Goal: Find specific page/section: Find specific page/section

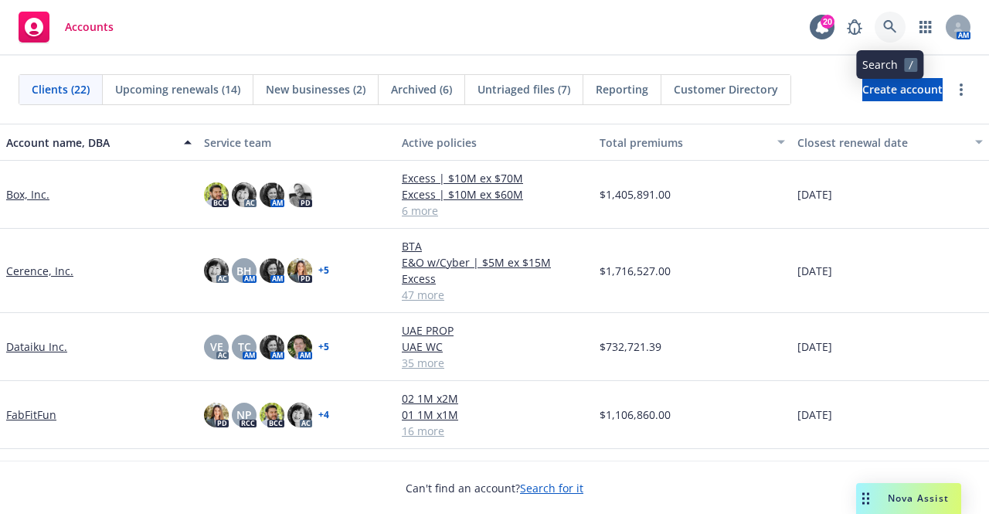
click at [889, 27] on icon at bounding box center [890, 27] width 14 height 14
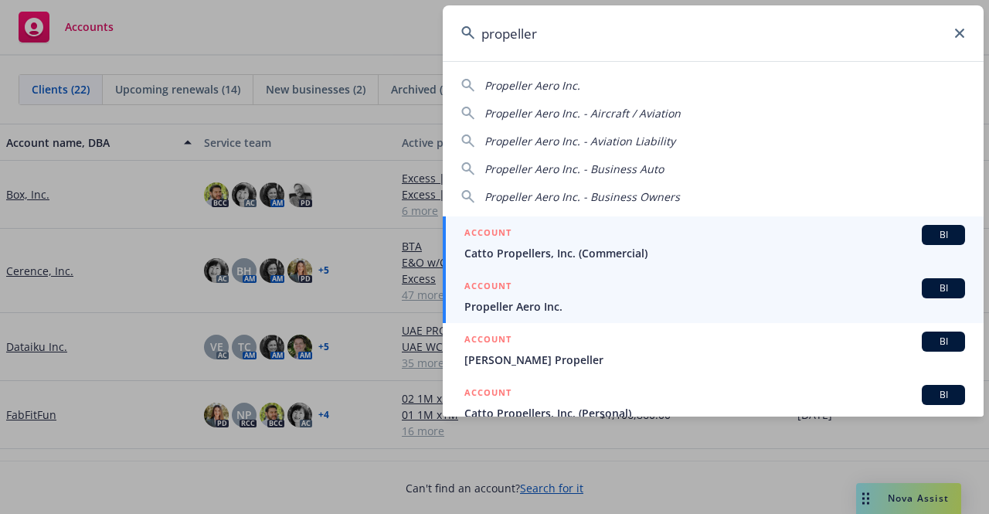
type input "propeller"
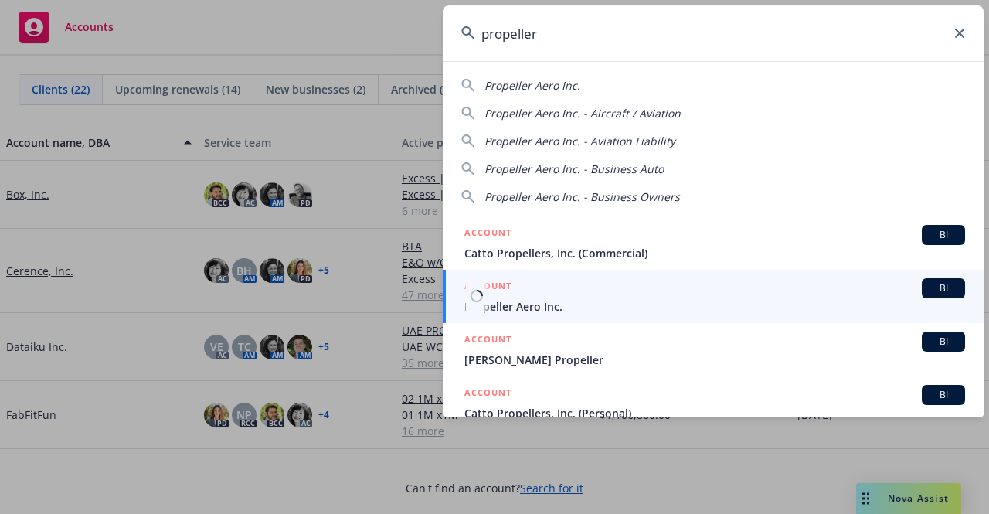
click at [601, 304] on span "Propeller Aero Inc." at bounding box center [715, 306] width 501 height 16
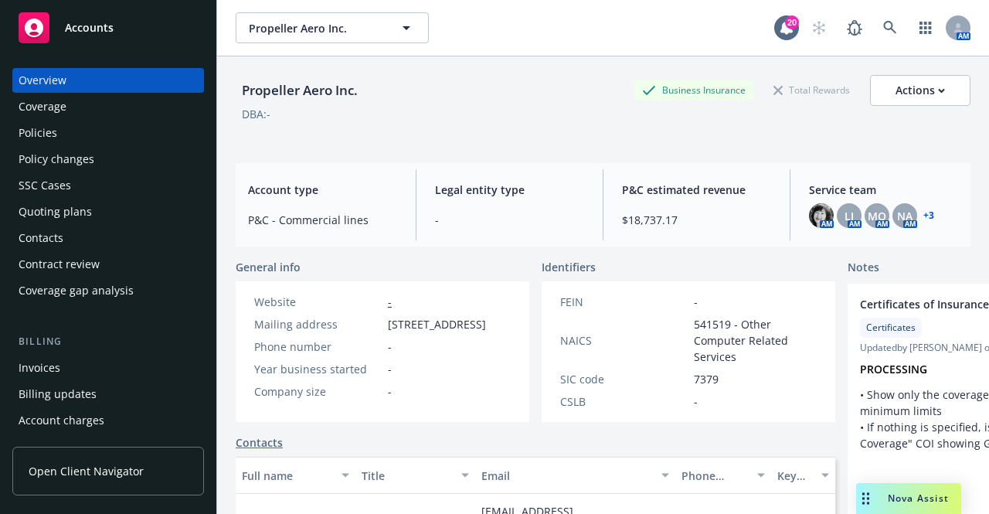
click at [84, 471] on span "Open Client Navigator" at bounding box center [86, 471] width 115 height 16
click at [48, 133] on div "Policies" at bounding box center [38, 133] width 39 height 25
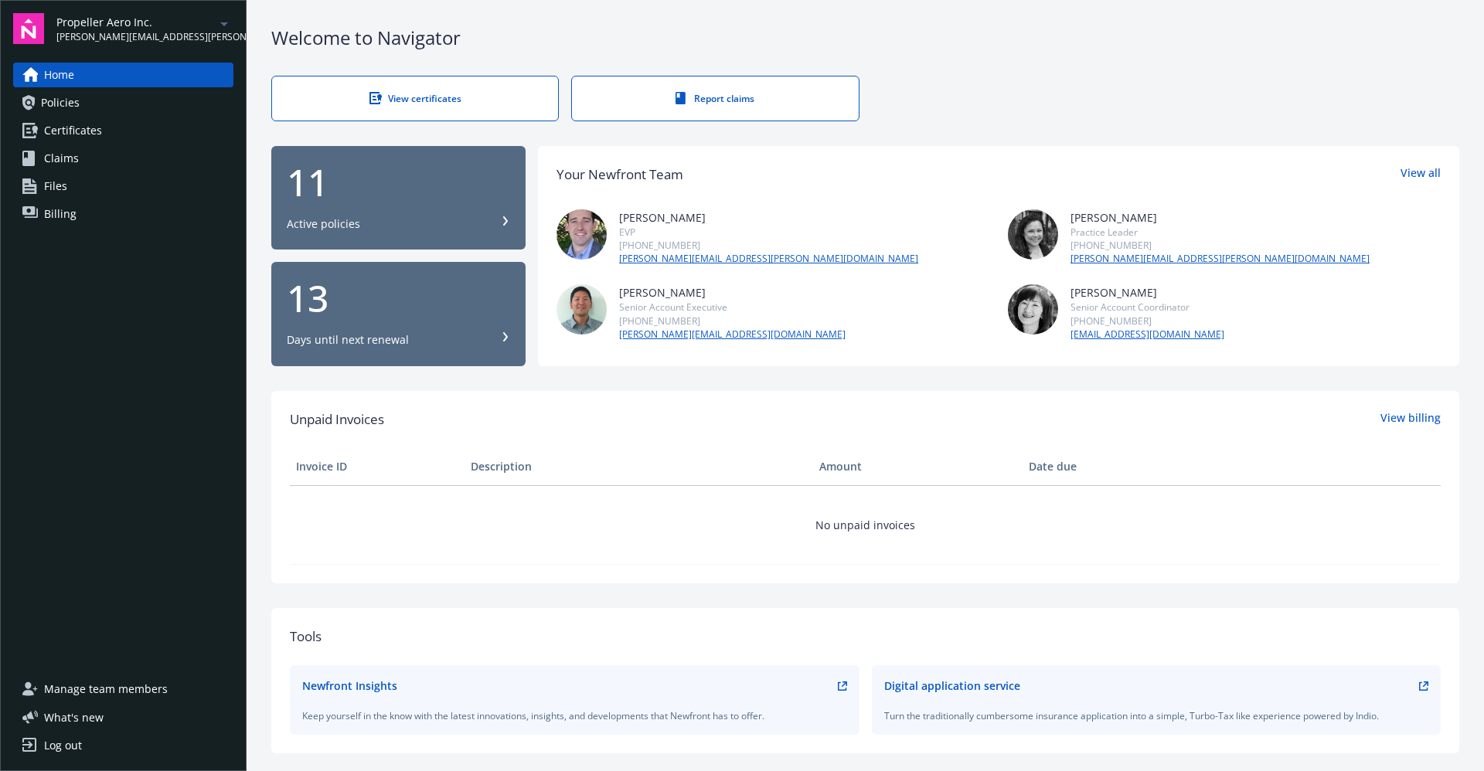
click at [82, 196] on link "Files" at bounding box center [123, 186] width 220 height 25
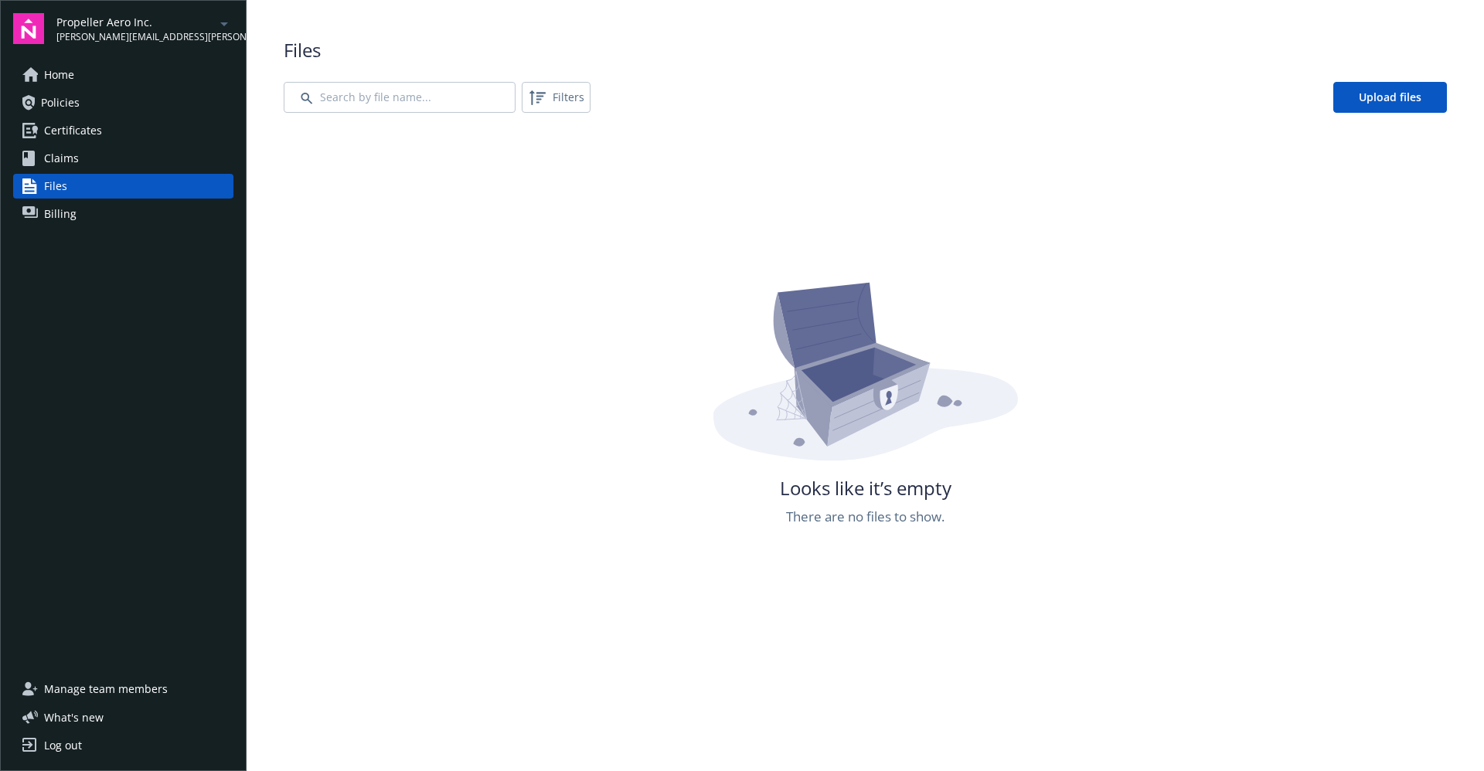
click at [77, 74] on link "Home" at bounding box center [123, 75] width 220 height 25
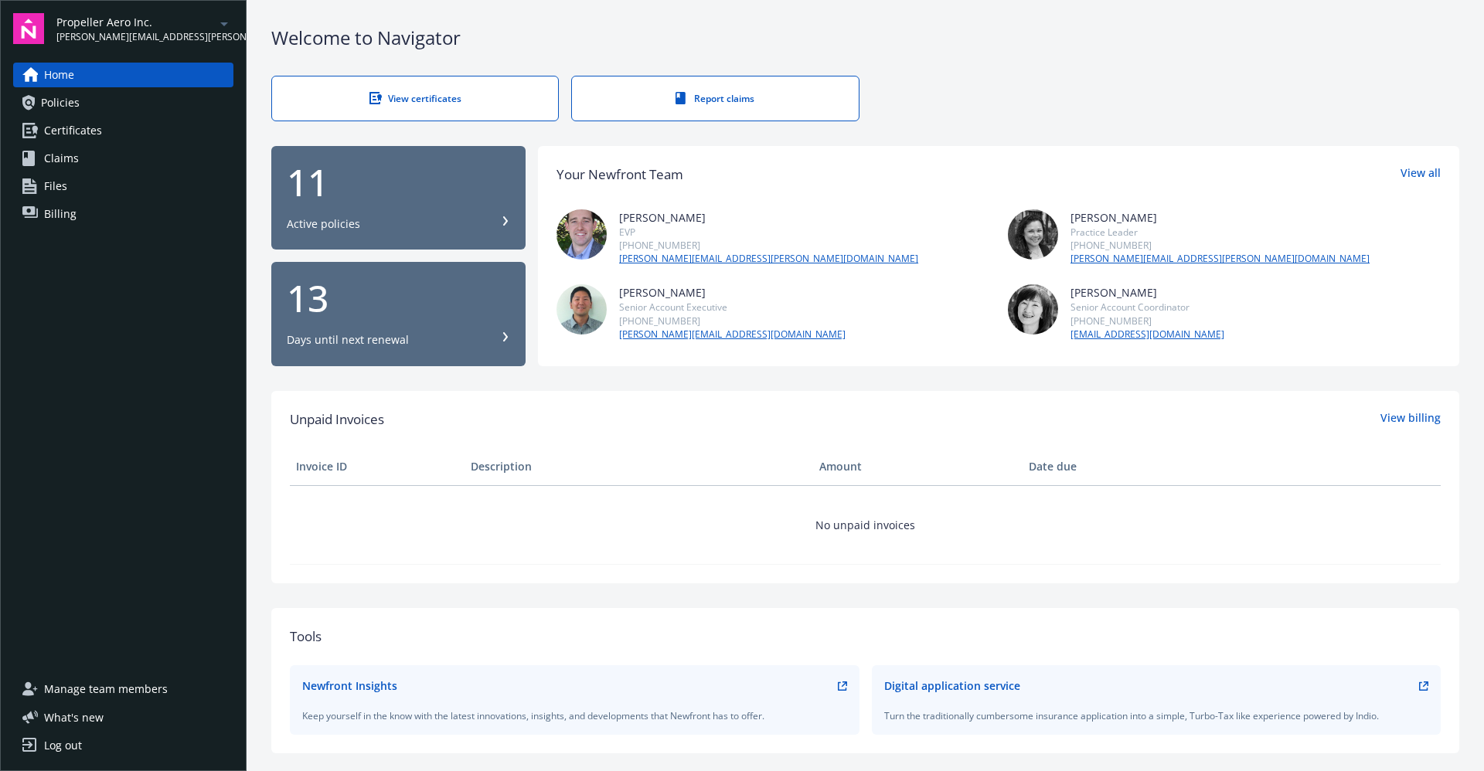
click at [59, 114] on span "Policies" at bounding box center [60, 102] width 39 height 25
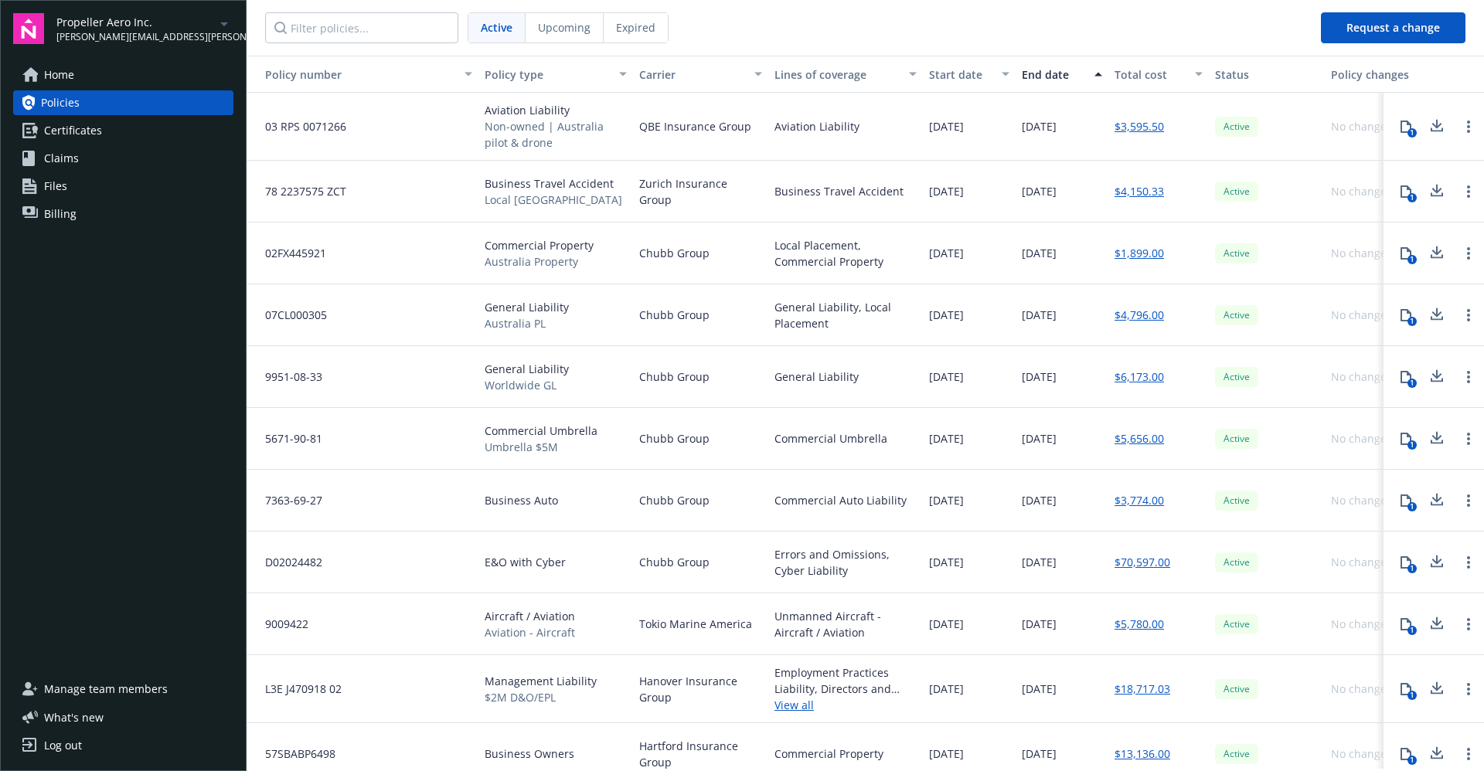
click at [73, 60] on div "Propeller Aero Inc. tracy.tenorio@newfront.com Home Policies Certificates Claim…" at bounding box center [123, 385] width 247 height 771
click at [73, 69] on span "Home" at bounding box center [59, 75] width 30 height 25
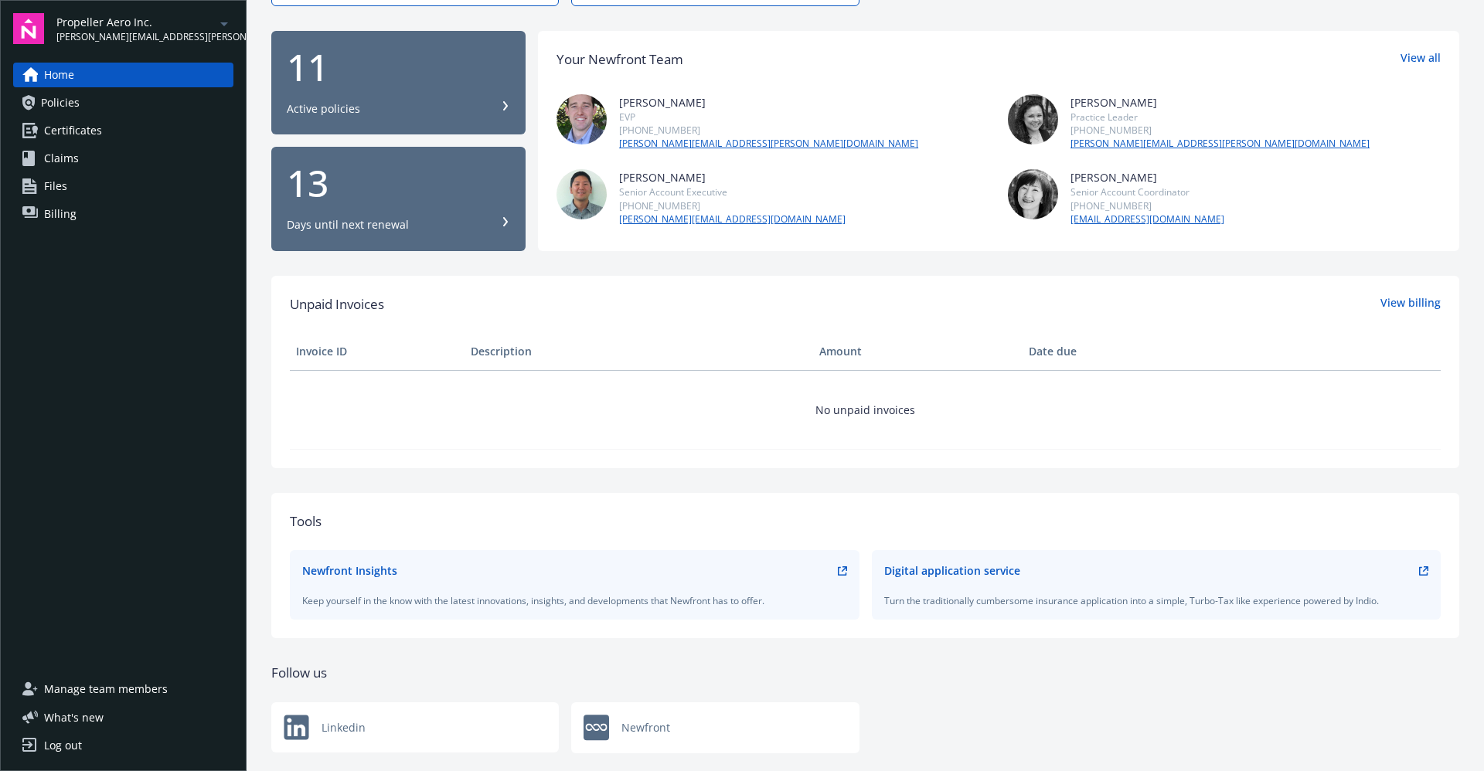
scroll to position [121, 0]
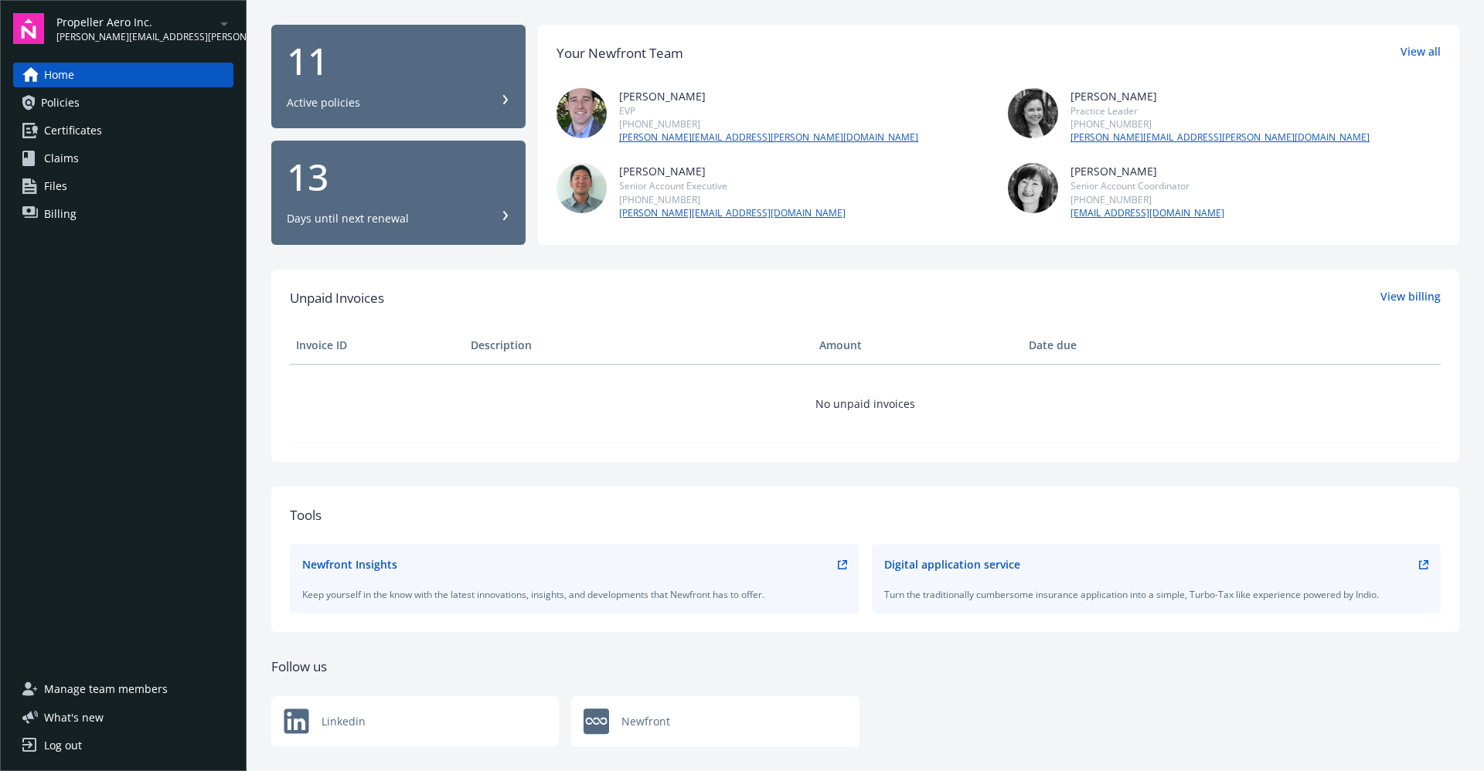
click at [71, 105] on span "Policies" at bounding box center [60, 102] width 39 height 25
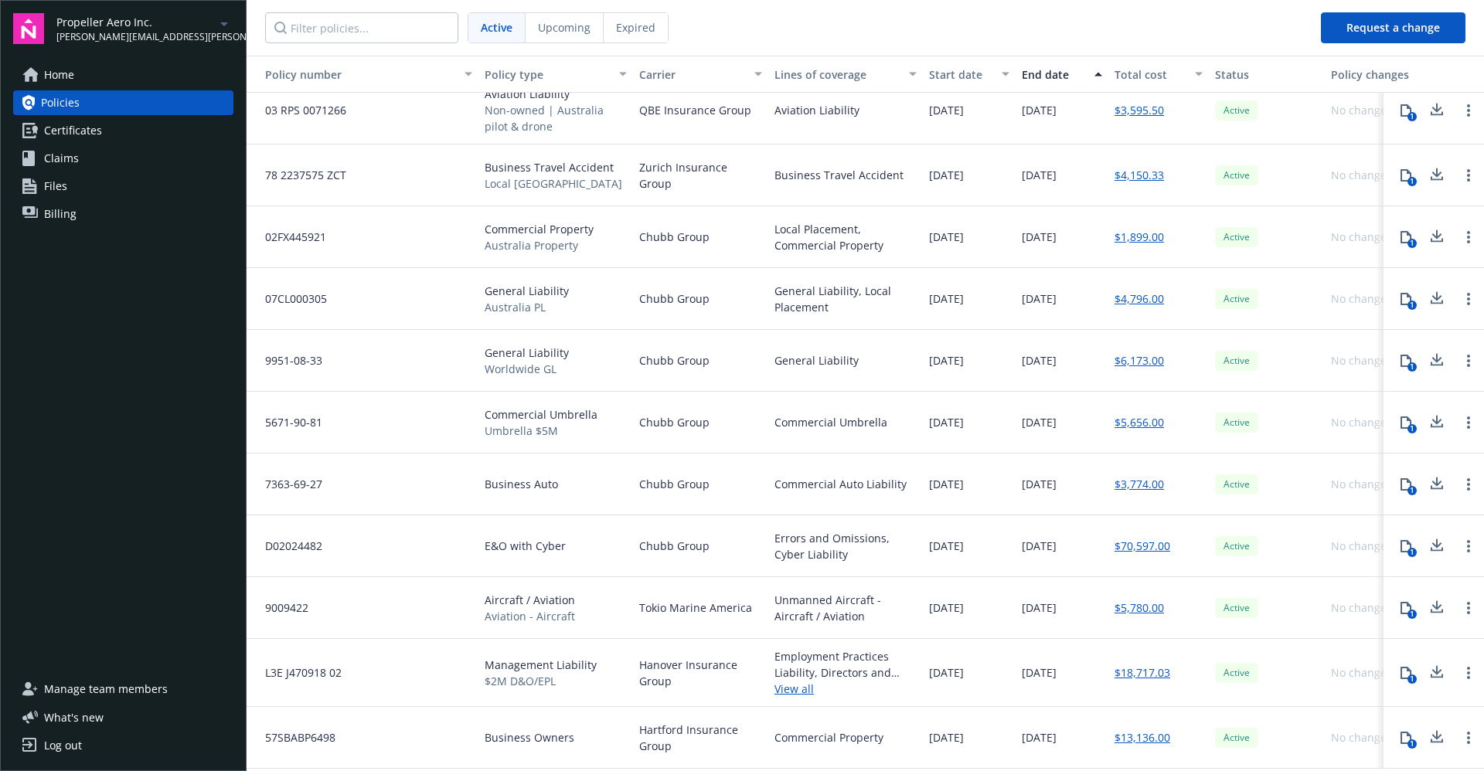
scroll to position [34, 0]
